Goal: Find specific page/section: Find specific page/section

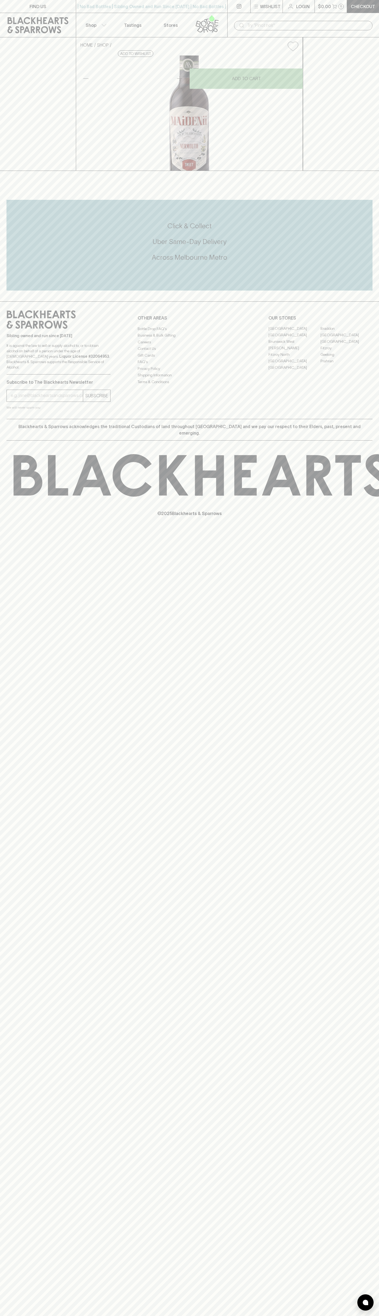
click at [1, 6] on link "FIND US" at bounding box center [38, 6] width 76 height 13
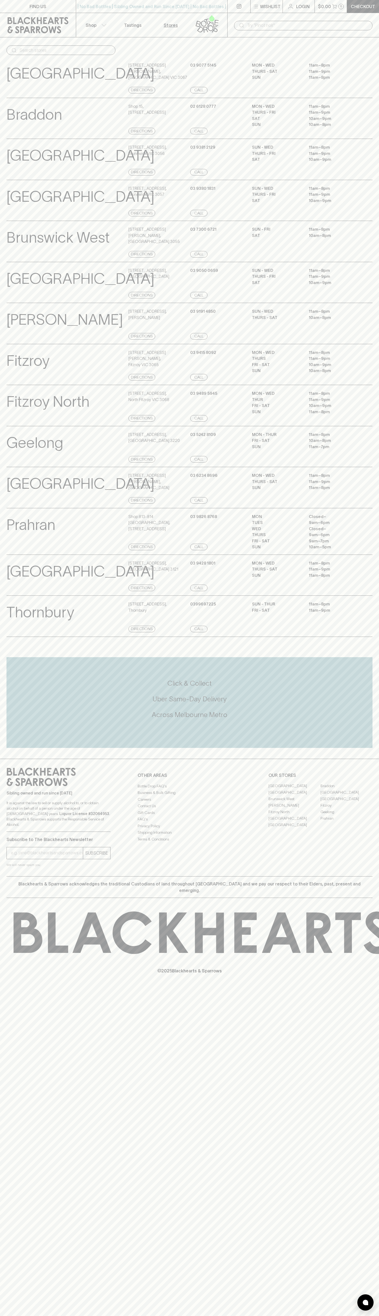
click at [360, 292] on div "SUN - WED 11am – 8pm THURS - FRI 11am – 9pm SAT 10am – 9pm" at bounding box center [312, 282] width 120 height 31
click at [132, 1315] on html "FIND US | No Bad Bottles | Sibling Owned and Run Since 2006 | No Bad Bottles | …" at bounding box center [189, 658] width 379 height 1316
click at [14, 687] on div "Click & Collect Uber Same-Day Delivery Across Melbourne Metro" at bounding box center [189, 702] width 366 height 91
